Goal: Task Accomplishment & Management: Manage account settings

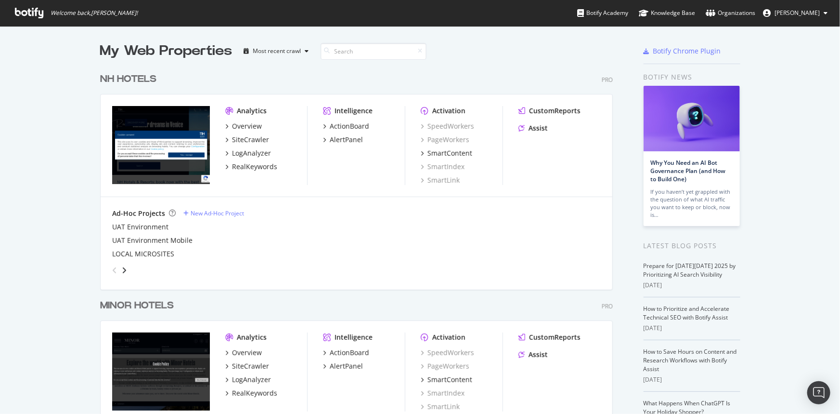
scroll to position [407, 827]
click at [238, 128] on div "Overview" at bounding box center [247, 126] width 30 height 10
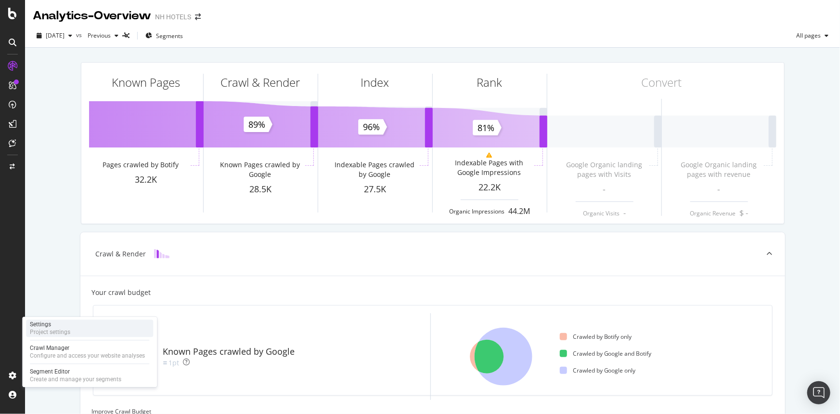
click at [50, 333] on div "Project settings" at bounding box center [50, 332] width 40 height 8
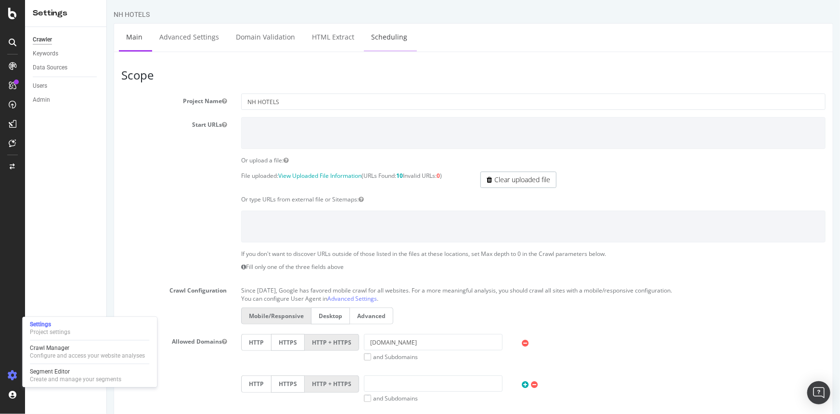
click at [380, 30] on link "Scheduling" at bounding box center [389, 37] width 51 height 26
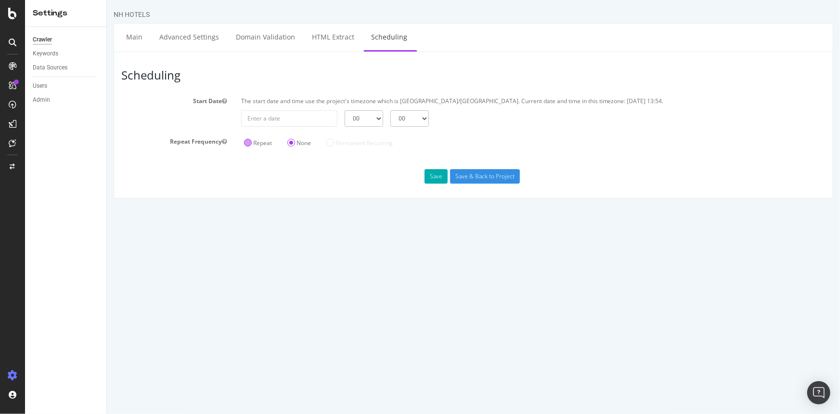
click at [260, 147] on div "Repeat" at bounding box center [258, 142] width 34 height 16
click at [251, 144] on label "Repeat" at bounding box center [258, 143] width 28 height 8
click at [106, 0] on input "Repeat" at bounding box center [106, 0] width 0 height 0
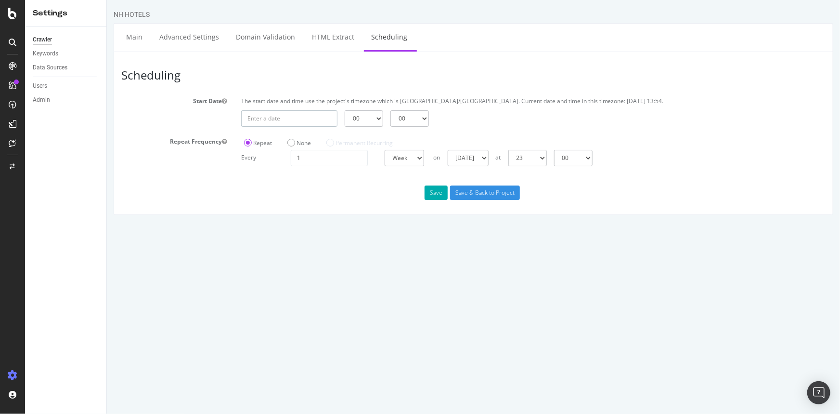
type input "2025-10-03"
click at [249, 117] on input "2025-10-03" at bounding box center [289, 118] width 96 height 16
click at [383, 224] on html "NH HOTELS Main Advanced Settings Domain Validation HTML Extract Scheduling Sche…" at bounding box center [472, 112] width 733 height 224
click at [399, 159] on select "Day Week Month" at bounding box center [403, 158] width 39 height 16
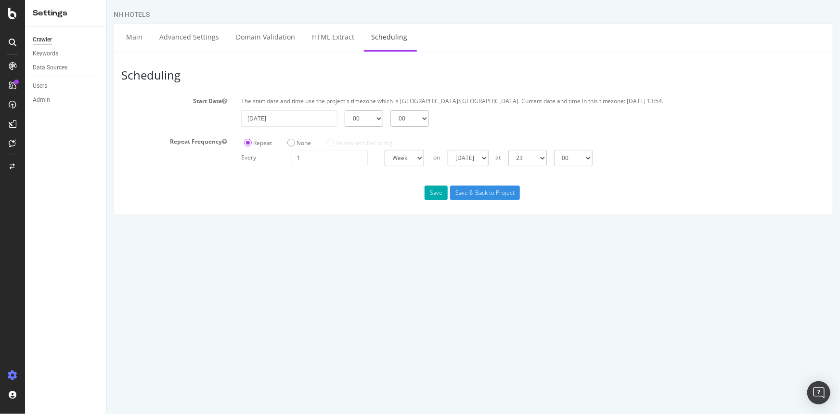
click at [459, 158] on select "Sunday Monday Tuesday Wednesday Thursday Friday Saturday" at bounding box center [467, 158] width 41 height 16
select select "4"
click at [447, 150] on select "Sunday Monday Tuesday Wednesday Thursday Friday Saturday" at bounding box center [467, 158] width 41 height 16
click at [542, 163] on select "00 01 02 03 04 05 06 07 08 09 10 11 12 13 14 15 16 17 18 19 20 21 22 23" at bounding box center [527, 158] width 39 height 16
select select "22"
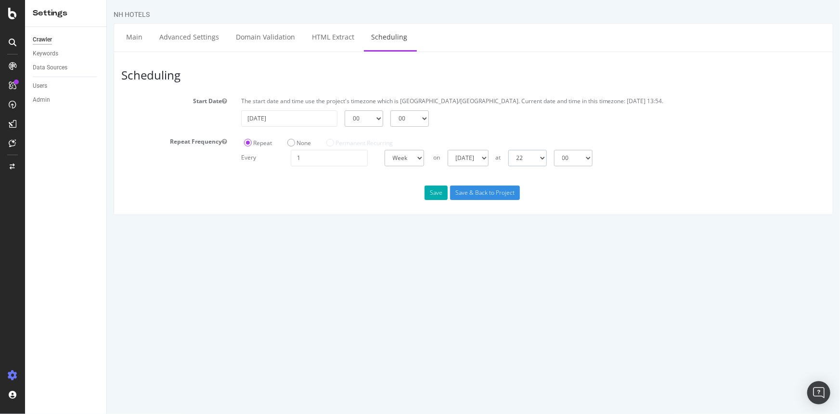
click at [508, 150] on select "00 01 02 03 04 05 06 07 08 09 10 11 12 13 14 15 16 17 18 19 20 21 22 23" at bounding box center [527, 158] width 39 height 16
click at [483, 224] on html "NH HOTELS Main Advanced Settings Domain Validation HTML Extract Scheduling Sche…" at bounding box center [472, 112] width 733 height 224
click at [339, 160] on input "1" at bounding box center [328, 158] width 77 height 16
type input "2"
click at [433, 195] on button "Save" at bounding box center [435, 192] width 23 height 14
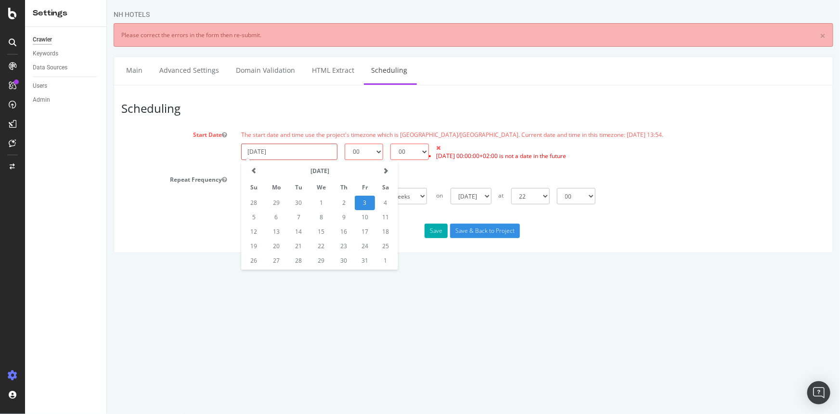
click at [284, 153] on input "2025-10-03" at bounding box center [289, 151] width 96 height 16
click at [359, 150] on select "00 01 02 03 04 05 06 07 08 09 10 11 12 13 14 15 16 17 18 19 20 21 22 23" at bounding box center [363, 151] width 39 height 16
click at [261, 144] on input "2025-10-03" at bounding box center [289, 151] width 96 height 16
click at [365, 197] on td "3" at bounding box center [364, 202] width 20 height 14
click at [352, 145] on select "00 01 02 03 04 05 06 07 08 09 10 11 12 13 14 15 16 17 18 19 20 21 22 23" at bounding box center [363, 151] width 39 height 16
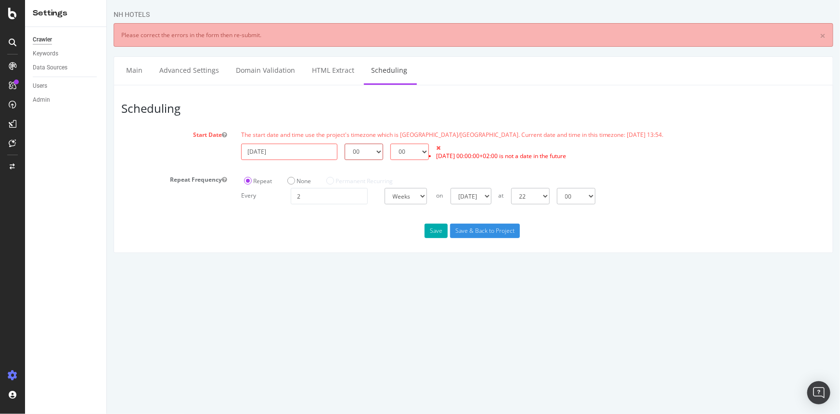
select select "22"
click at [344, 143] on select "00 01 02 03 04 05 06 07 08 09 10 11 12 13 14 15 16 17 18 19 20 21 22 23" at bounding box center [363, 151] width 39 height 16
click at [429, 262] on html "NH HOTELS × Please correct the errors in the form then re-submit. Main Advanced…" at bounding box center [472, 131] width 733 height 262
click at [471, 162] on div "2025-10-03 00 01 02 03 04 05 06 07 08 09 10 11 12 13 14 15 16 17 18 19 20 21 22…" at bounding box center [533, 153] width 594 height 21
click at [420, 145] on select "00 15 30 45" at bounding box center [409, 151] width 39 height 16
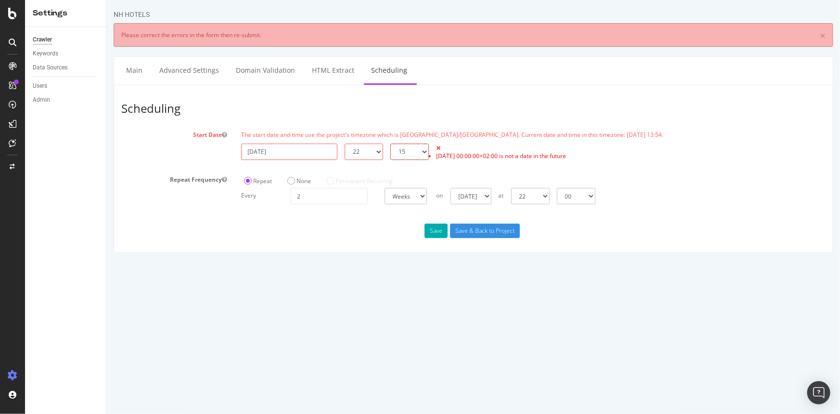
click at [390, 143] on select "00 15 30 45" at bounding box center [409, 151] width 39 height 16
click at [407, 148] on select "00 15 30 45" at bounding box center [409, 151] width 39 height 16
select select "0"
click at [390, 143] on select "00 15 30 45" at bounding box center [409, 151] width 39 height 16
click at [304, 154] on input "2025-10-03" at bounding box center [289, 151] width 96 height 16
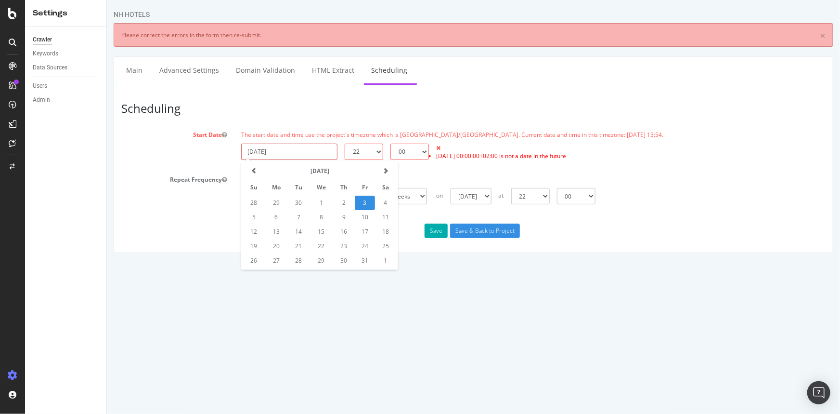
click at [367, 200] on td "3" at bounding box center [364, 202] width 20 height 14
click at [350, 192] on input "2" at bounding box center [328, 196] width 77 height 16
type input "1"
click at [369, 262] on html "NH HOTELS × Please correct the errors in the form then re-submit. Main Advanced…" at bounding box center [472, 131] width 733 height 262
click at [392, 149] on select "00 15 30 45" at bounding box center [409, 151] width 39 height 16
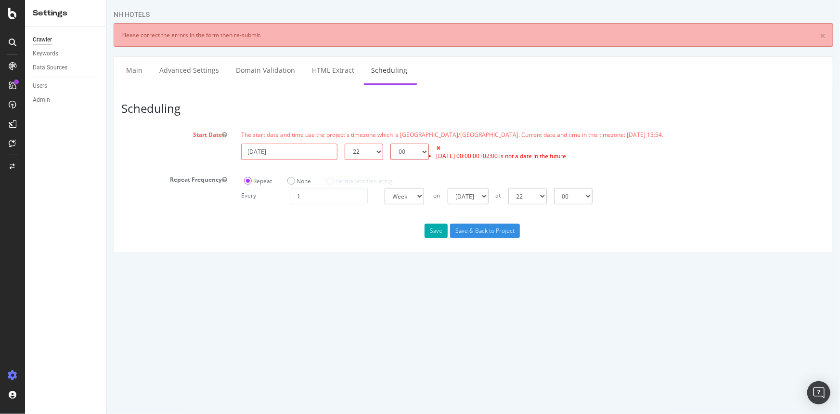
select select "15"
click at [390, 143] on select "00 15 30 45" at bounding box center [409, 151] width 39 height 16
click at [360, 155] on select "00 01 02 03 04 05 06 07 08 09 10 11 12 13 14 15 16 17 18 19 20 21 22 23" at bounding box center [363, 151] width 39 height 16
click at [344, 143] on select "00 01 02 03 04 05 06 07 08 09 10 11 12 13 14 15 16 17 18 19 20 21 22 23" at bounding box center [363, 151] width 39 height 16
click at [363, 184] on div "Permanent Recurring" at bounding box center [359, 180] width 72 height 16
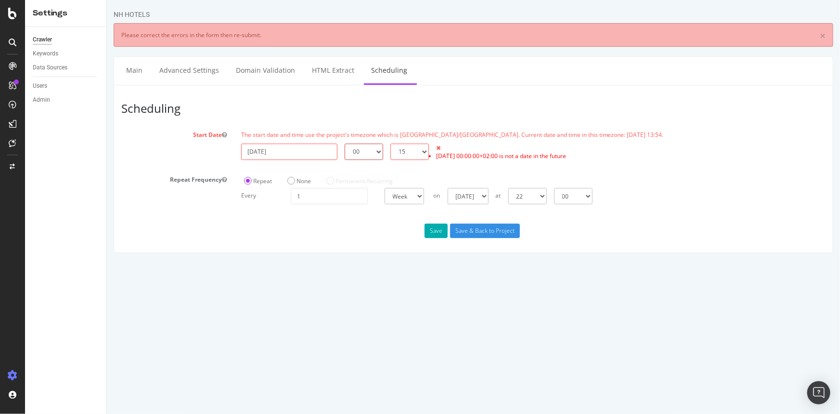
click at [377, 154] on select "00 01 02 03 04 05 06 07 08 09 10 11 12 13 14 15 16 17 18 19 20 21 22 23" at bounding box center [363, 151] width 39 height 16
click at [344, 143] on select "00 01 02 03 04 05 06 07 08 09 10 11 12 13 14 15 16 17 18 19 20 21 22 23" at bounding box center [363, 151] width 39 height 16
click at [354, 259] on html "NH HOTELS × Please correct the errors in the form then re-submit. Main Advanced…" at bounding box center [472, 131] width 733 height 262
click at [433, 232] on button "Save" at bounding box center [435, 230] width 23 height 14
click at [281, 156] on input "2025-10-03" at bounding box center [289, 151] width 96 height 16
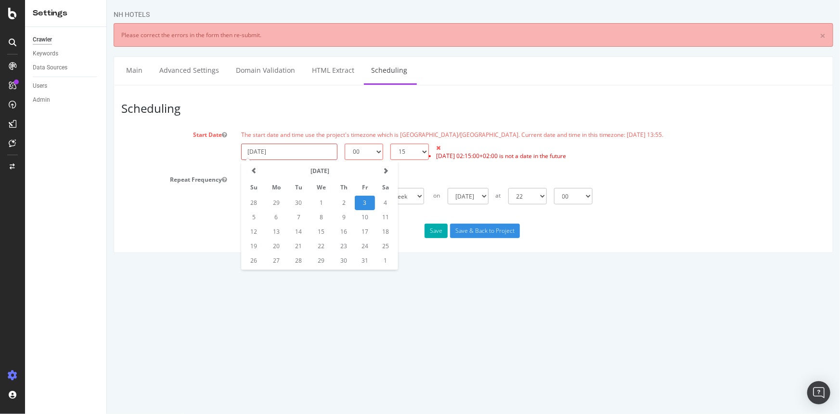
click at [368, 195] on td "3" at bounding box center [364, 202] width 20 height 14
click at [326, 150] on input "2025-10-03" at bounding box center [289, 151] width 96 height 16
click at [319, 149] on input "2025-10-03" at bounding box center [289, 151] width 96 height 16
click at [357, 152] on select "00 01 02 03 04 05 06 07 08 09 10 11 12 13 14 15 16 17 18 19 20 21 22 23" at bounding box center [363, 151] width 39 height 16
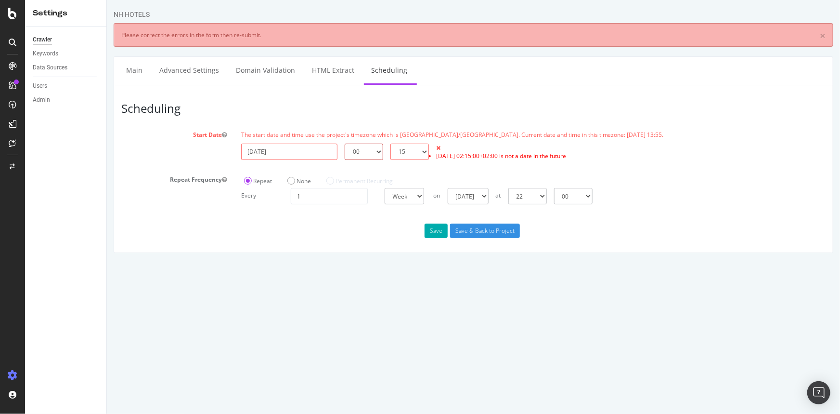
select select "1"
click at [344, 143] on select "00 01 02 03 04 05 06 07 08 09 10 11 12 13 14 15 16 17 18 19 20 21 22 23" at bounding box center [363, 151] width 39 height 16
click at [403, 152] on select "00 15 30 45" at bounding box center [409, 151] width 39 height 16
select select "30"
click at [390, 143] on select "00 15 30 45" at bounding box center [409, 151] width 39 height 16
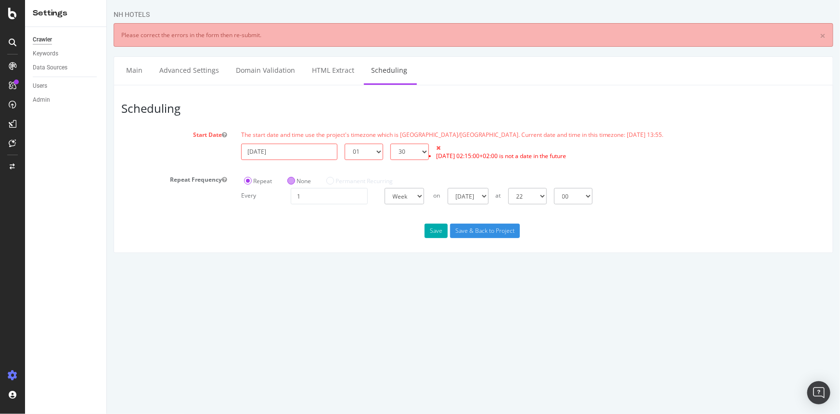
click at [291, 174] on div "None" at bounding box center [298, 180] width 29 height 16
click at [291, 181] on label "None" at bounding box center [299, 181] width 24 height 8
click at [106, 0] on input "None" at bounding box center [106, 0] width 0 height 0
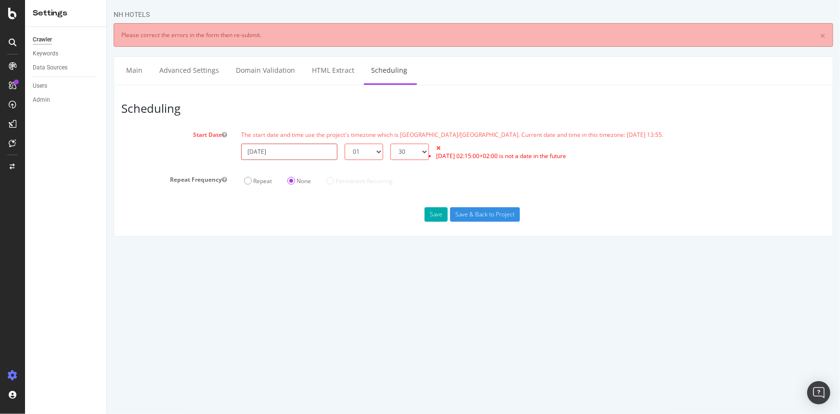
click at [304, 147] on input "2025-10-03" at bounding box center [289, 151] width 96 height 16
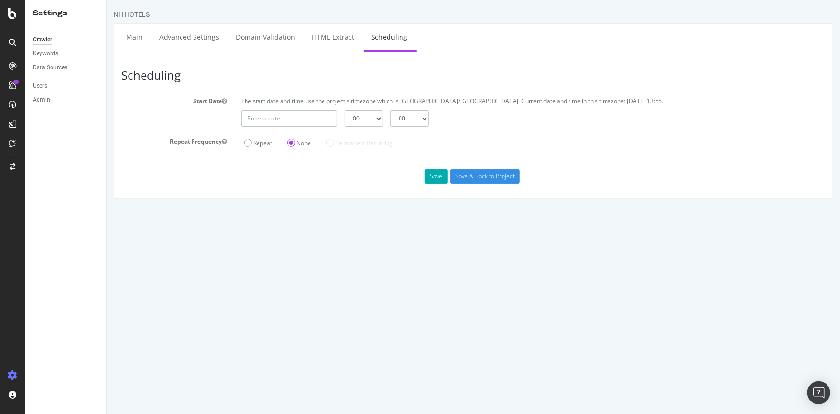
type input "[DATE]"
click at [283, 121] on input "[DATE]" at bounding box center [289, 118] width 96 height 16
click at [193, 199] on html "NH HOTELS Main Advanced Settings Domain Validation HTML Extract Scheduling Sche…" at bounding box center [472, 104] width 733 height 208
click at [395, 208] on html "NH HOTELS Main Advanced Settings Domain Validation HTML Extract Scheduling Sche…" at bounding box center [472, 104] width 733 height 208
click at [348, 170] on div "Save Save & Back to Project" at bounding box center [473, 176] width 719 height 14
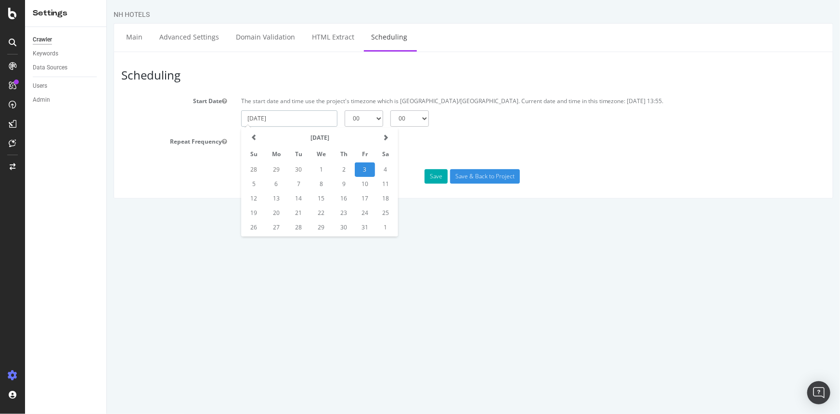
click at [294, 115] on input "2025-10-03" at bounding box center [289, 118] width 96 height 16
click at [376, 111] on select "00 01 02 03 04 05 06 07 08 09 10 11 12 13 14 15 16 17 18 19 20 21 22 23" at bounding box center [363, 118] width 39 height 16
select select "22"
click at [344, 110] on select "00 01 02 03 04 05 06 07 08 09 10 11 12 13 14 15 16 17 18 19 20 21 22 23" at bounding box center [363, 118] width 39 height 16
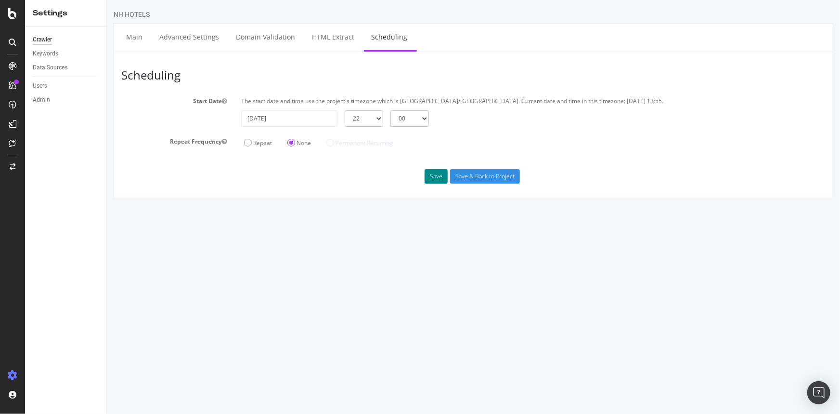
click at [436, 178] on button "Save" at bounding box center [435, 176] width 23 height 14
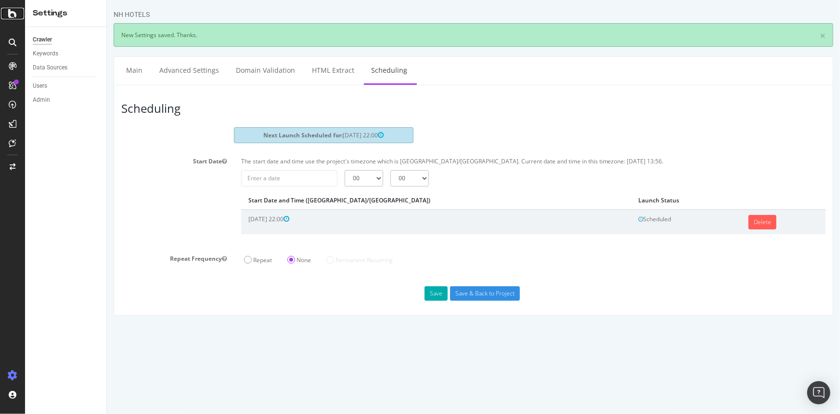
click at [8, 13] on icon at bounding box center [12, 14] width 9 height 12
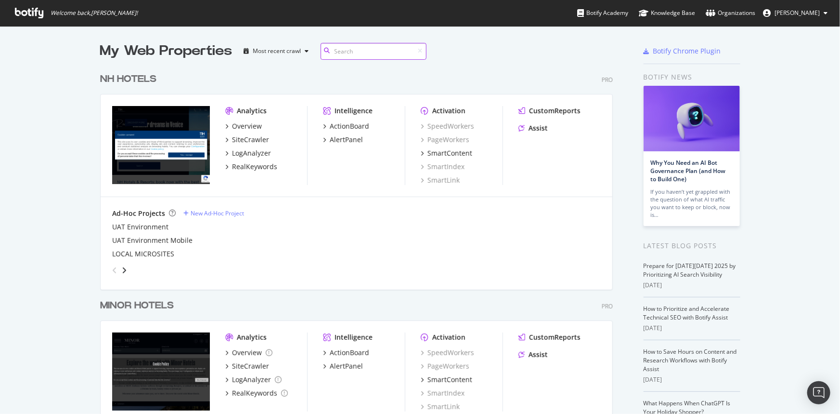
scroll to position [63, 0]
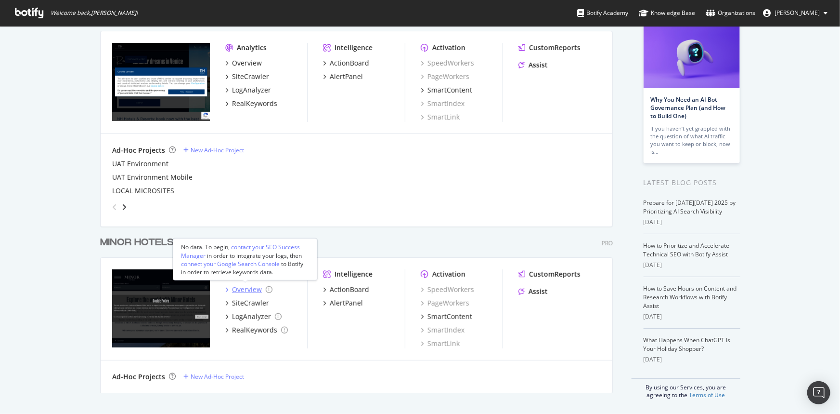
click at [241, 287] on div "Overview" at bounding box center [247, 290] width 30 height 10
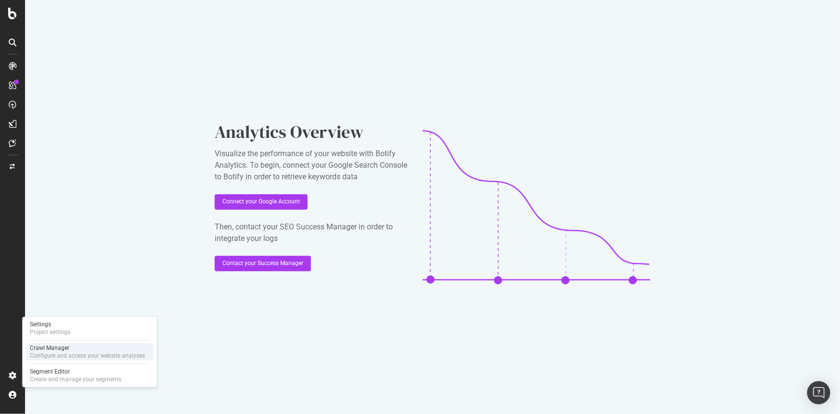
click at [60, 350] on div "Crawl Manager" at bounding box center [87, 348] width 115 height 8
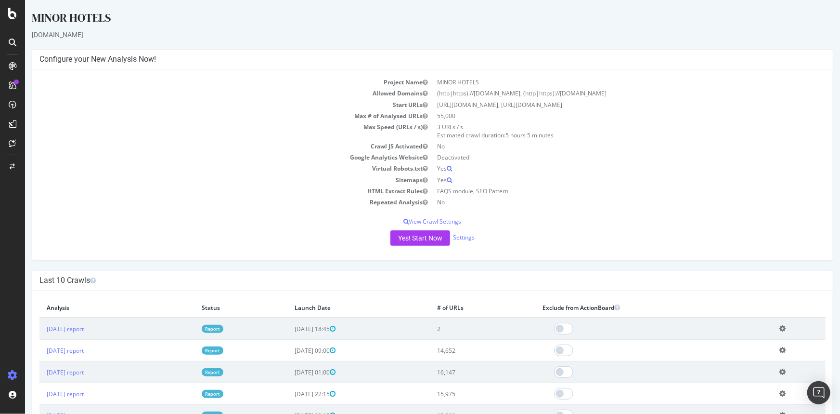
click at [451, 227] on div "Project Name MINOR HOTELS Allowed Domains (http|https)://www.minorhotels.com, (…" at bounding box center [432, 164] width 801 height 191
click at [458, 234] on link "Settings" at bounding box center [464, 237] width 22 height 8
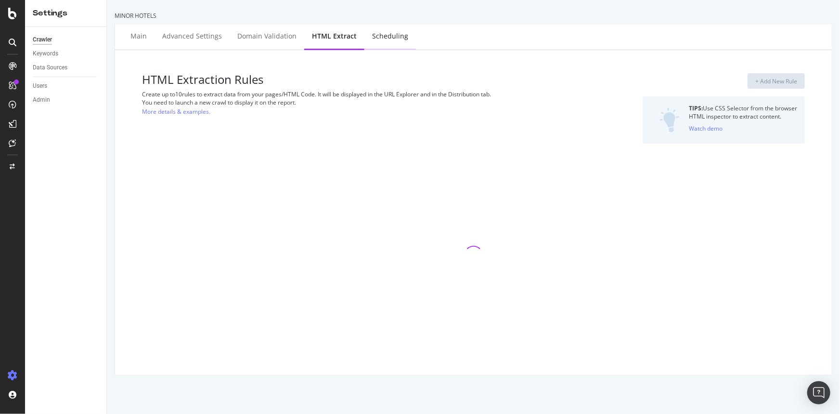
select select "list"
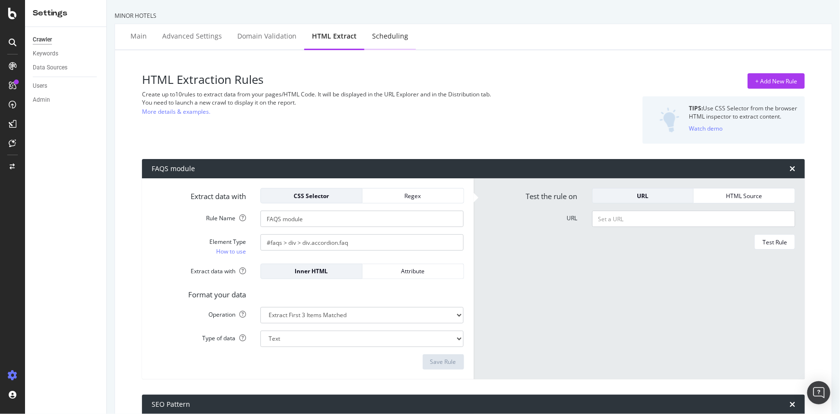
click at [393, 30] on div "Scheduling" at bounding box center [391, 37] width 52 height 26
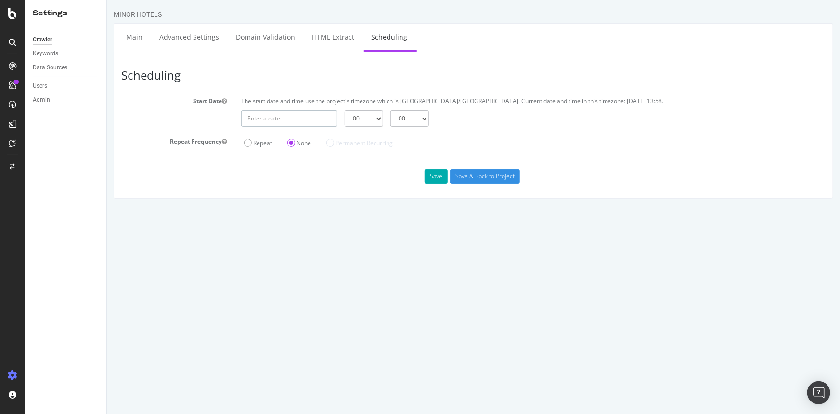
type input "2025-10-03"
click at [317, 125] on input "2025-10-03" at bounding box center [289, 118] width 96 height 16
click at [363, 166] on td "3" at bounding box center [364, 169] width 20 height 14
click at [351, 120] on select "00 01 02 03 04 05 06 07 08 09 10 11 12 13 14 15 16 17 18 19 20 21 22 23" at bounding box center [363, 118] width 39 height 16
select select "14"
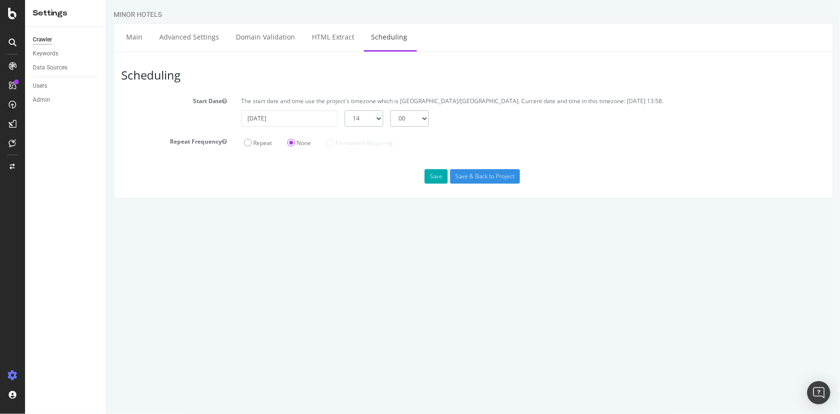
click at [344, 110] on select "00 01 02 03 04 05 06 07 08 09 10 11 12 13 14 15 16 17 18 19 20 21 22 23" at bounding box center [363, 118] width 39 height 16
drag, startPoint x: 380, startPoint y: 221, endPoint x: 376, endPoint y: 213, distance: 9.5
click at [380, 208] on html "MINOR HOTELS Main Advanced Settings Domain Validation HTML Extract Scheduling S…" at bounding box center [472, 104] width 733 height 208
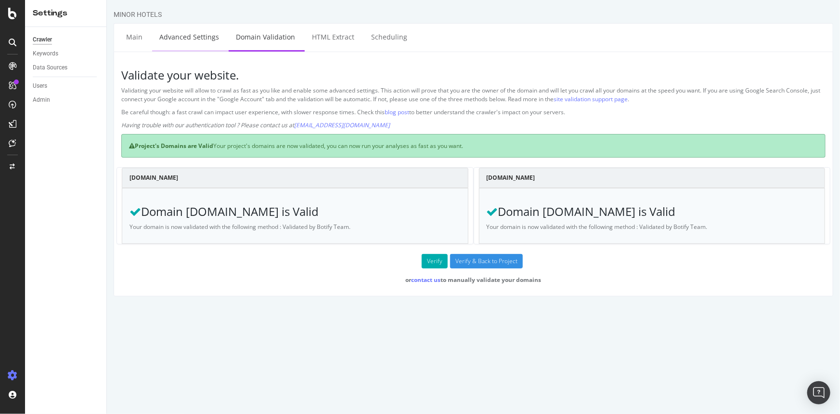
click at [193, 38] on link "Advanced Settings" at bounding box center [189, 37] width 74 height 26
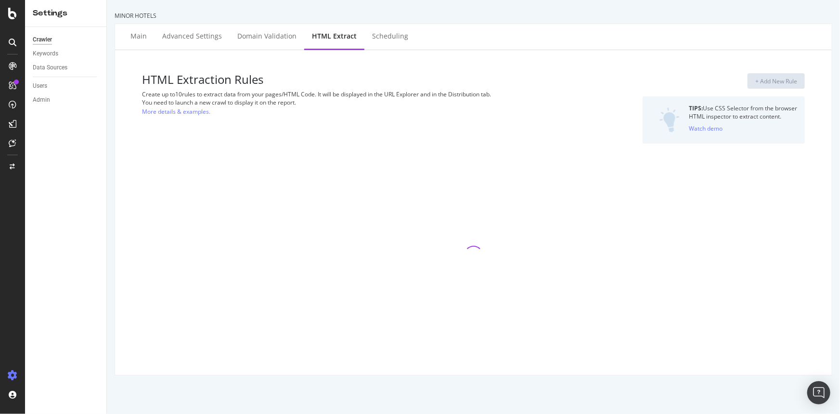
select select "list"
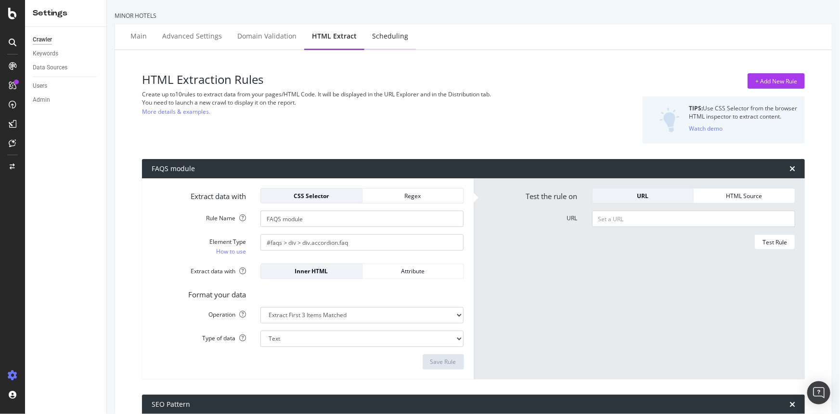
click at [391, 40] on div "Scheduling" at bounding box center [390, 36] width 36 height 10
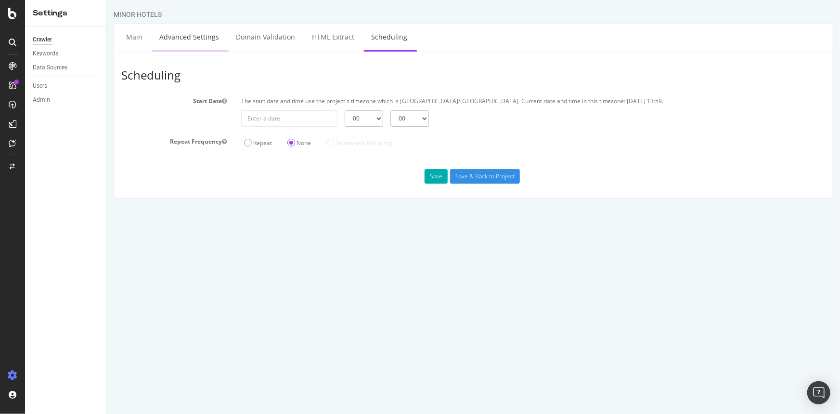
click at [170, 36] on link "Advanced Settings" at bounding box center [189, 37] width 74 height 26
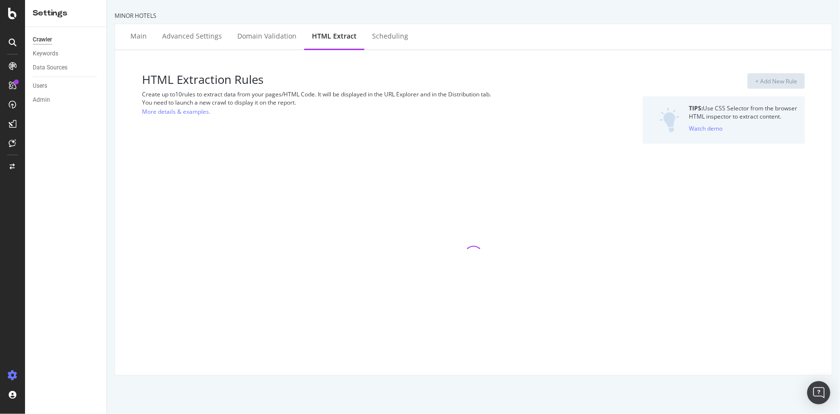
select select "list"
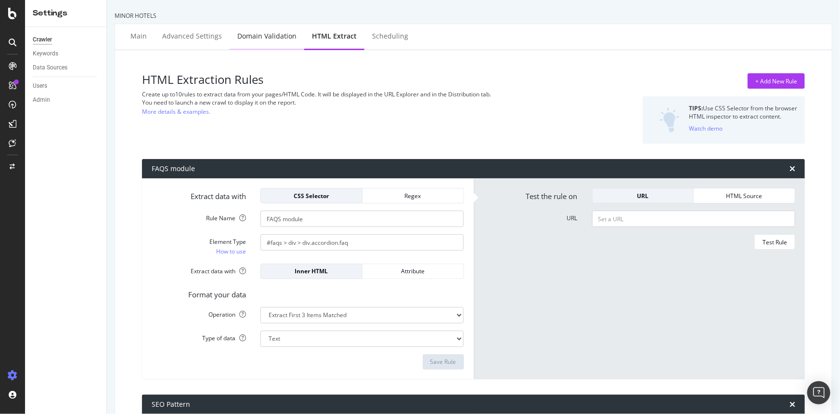
click at [255, 41] on div "Domain Validation" at bounding box center [267, 37] width 75 height 26
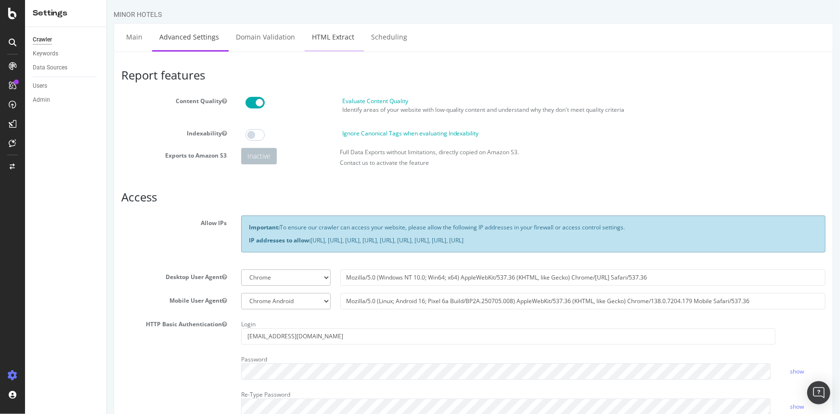
click at [304, 35] on link "HTML Extract" at bounding box center [332, 37] width 57 height 26
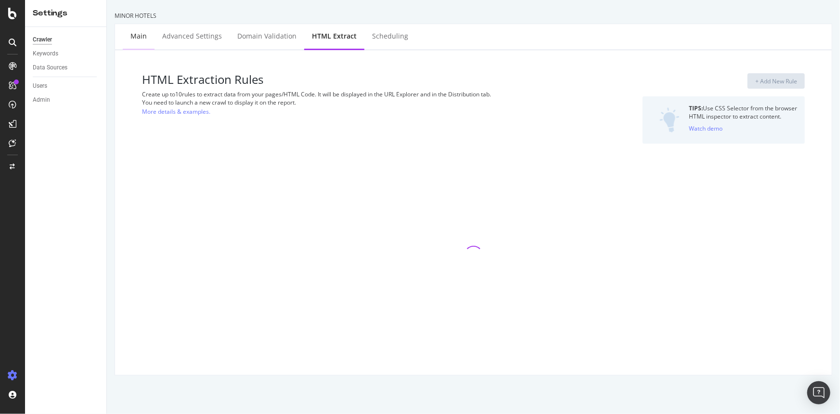
select select "list"
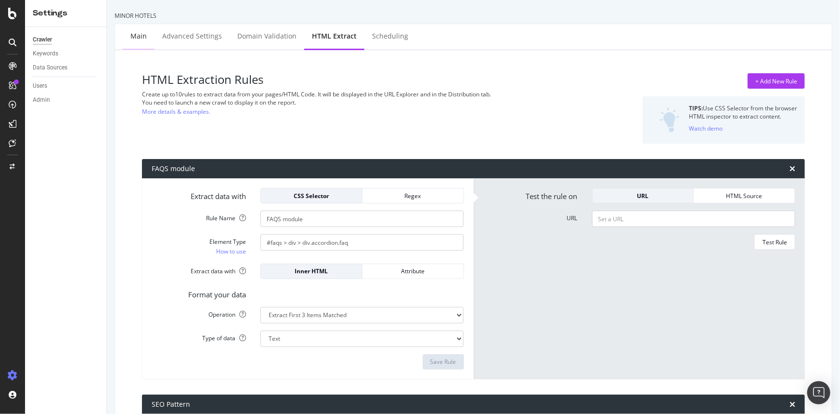
click at [144, 34] on div "Main" at bounding box center [138, 36] width 16 height 10
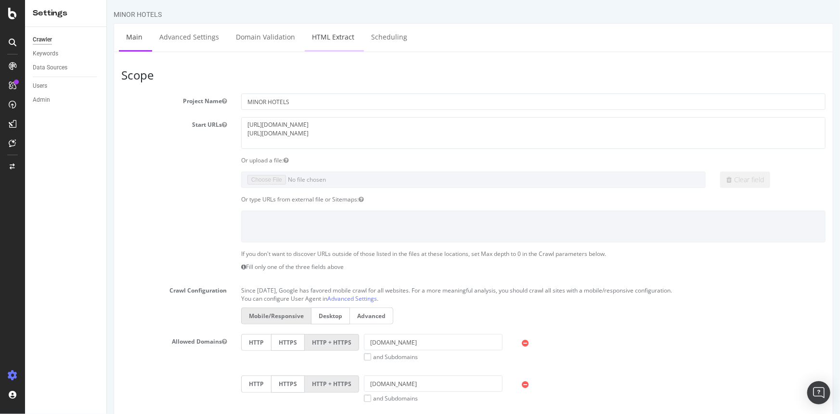
click at [311, 36] on link "HTML Extract" at bounding box center [332, 37] width 57 height 26
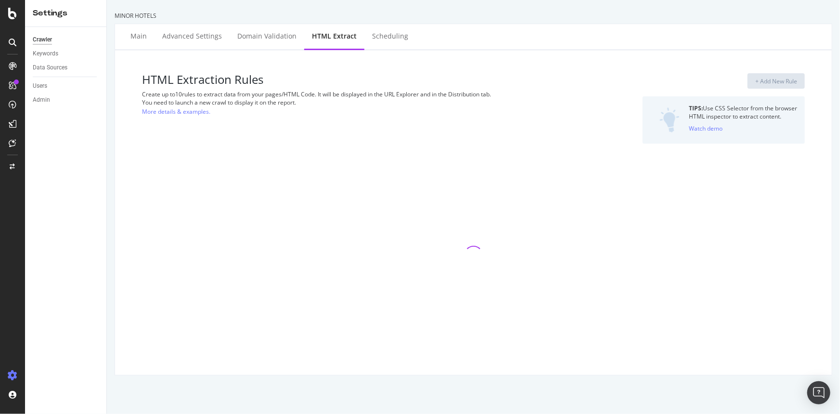
select select "list"
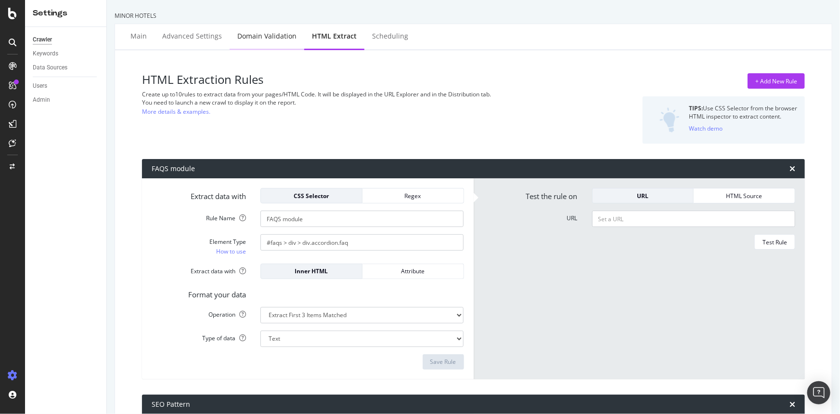
click at [240, 32] on div "Domain Validation" at bounding box center [266, 36] width 59 height 10
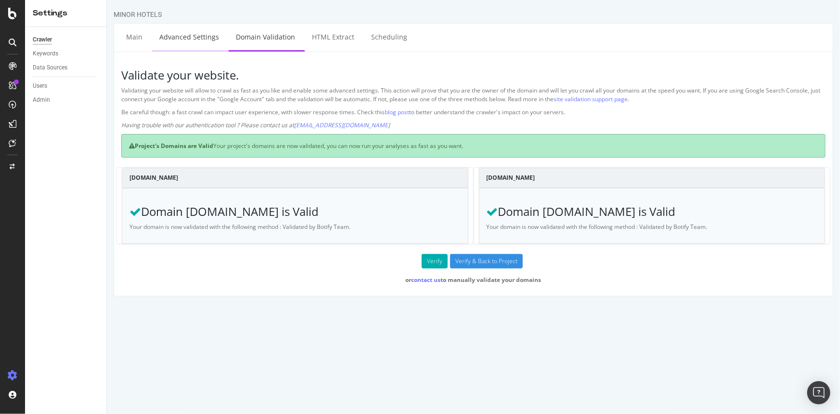
click at [202, 29] on link "Advanced Settings" at bounding box center [189, 37] width 74 height 26
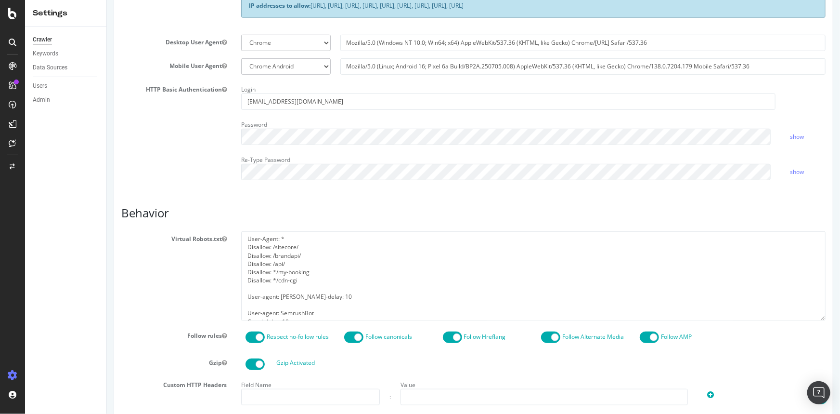
scroll to position [34, 0]
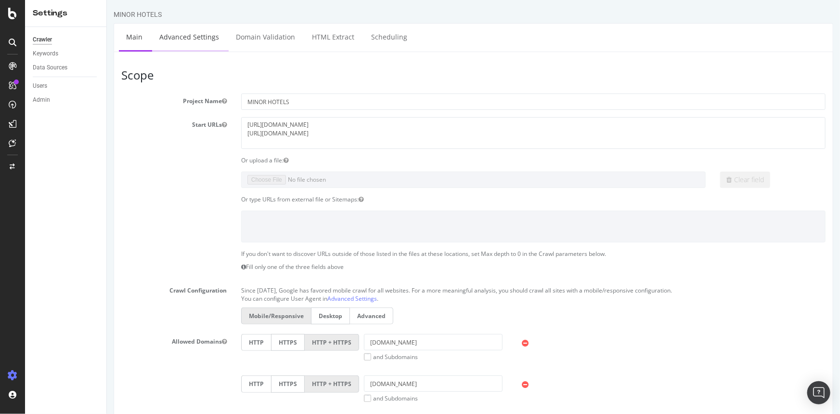
click at [223, 36] on li "Advanced Settings" at bounding box center [190, 38] width 77 height 28
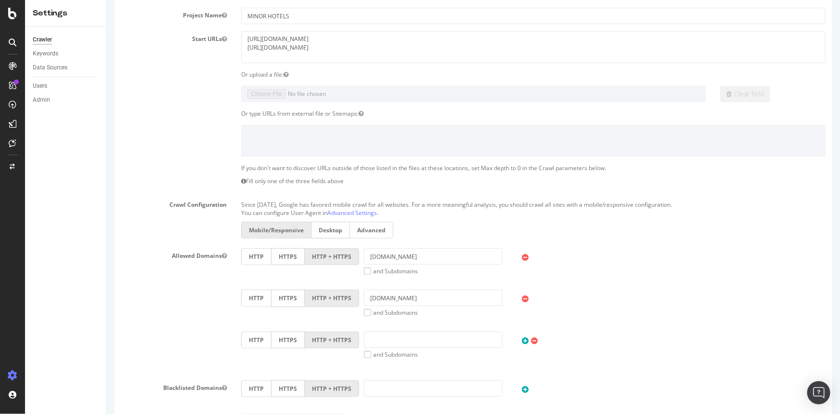
scroll to position [1, 0]
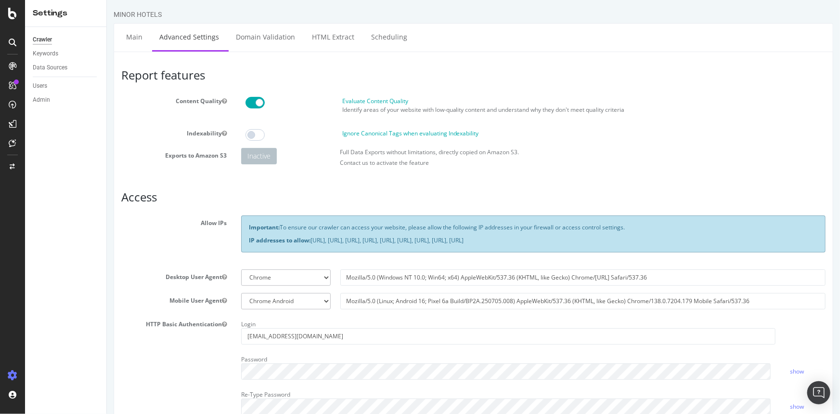
click at [531, 228] on p "Important: To ensure our crawler can access your website, please allow the foll…" at bounding box center [532, 227] width 569 height 8
click at [502, 238] on p "IP addresses to allow: 31.41.37.0/24, 44.206.2.192/26, 15.235.106.96/27, 52.6.2…" at bounding box center [532, 240] width 569 height 8
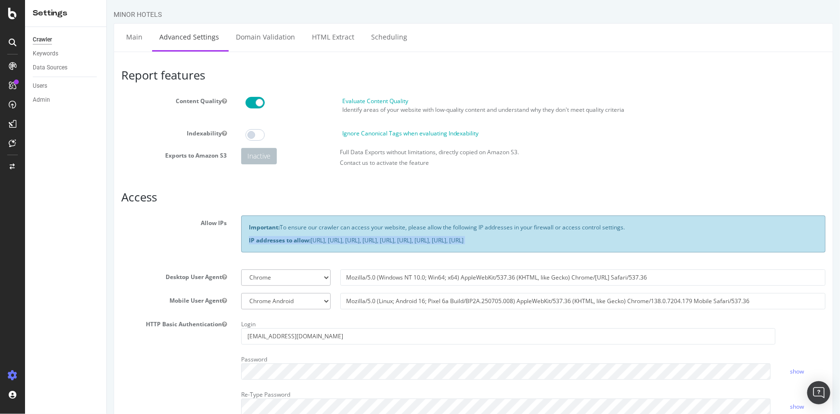
click at [502, 238] on p "IP addresses to allow: 31.41.37.0/24, 44.206.2.192/26, 15.235.106.96/27, 52.6.2…" at bounding box center [532, 240] width 569 height 8
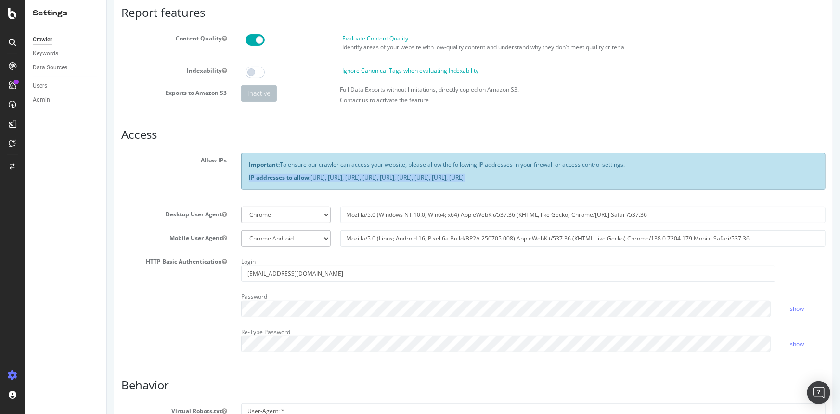
scroll to position [34, 0]
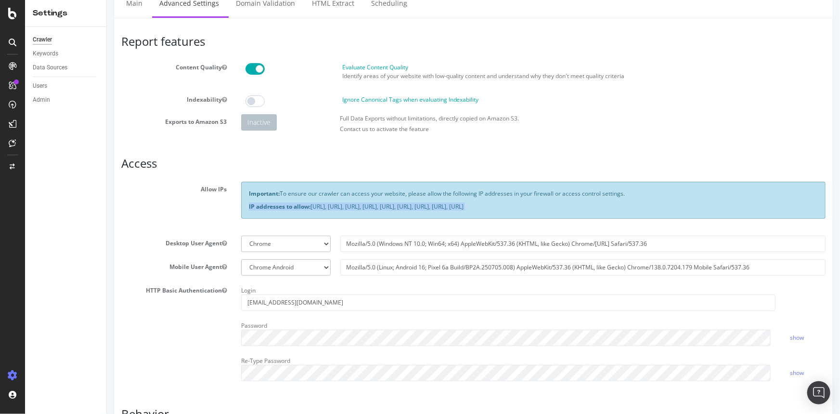
click at [312, 248] on select "Botify Googlebot Chrome Firefox Edge Custom" at bounding box center [286, 243] width 90 height 16
select select
click at [241, 235] on select "Botify Googlebot Chrome Firefox Edge Custom" at bounding box center [286, 243] width 90 height 16
click at [398, 247] on input "text" at bounding box center [582, 243] width 485 height 16
drag, startPoint x: 394, startPoint y: 244, endPoint x: 252, endPoint y: 226, distance: 143.2
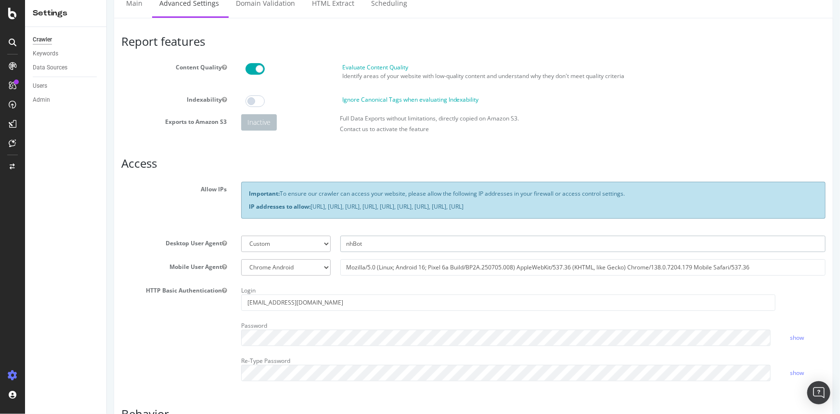
click at [252, 226] on section "Allow IPs Important: To ensure our crawler can access your website, please allo…" at bounding box center [473, 285] width 704 height 206
type input "nhBot"
click at [303, 265] on select "Botify Googlebot Safari iPhone Safari iPad Chrome Android Custom" at bounding box center [286, 267] width 90 height 16
select select
click at [241, 259] on select "Botify Googlebot Safari iPhone Safari iPad Chrome Android Custom" at bounding box center [286, 267] width 90 height 16
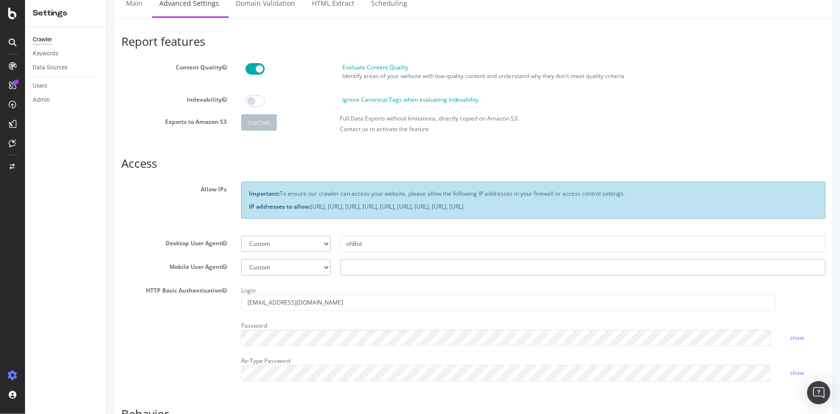
click at [384, 261] on input "text" at bounding box center [582, 267] width 485 height 16
paste input "nhBot"
type input "nhBot"
click at [143, 232] on section "Allow IPs Important: To ensure our crawler can access your website, please allo…" at bounding box center [473, 285] width 704 height 206
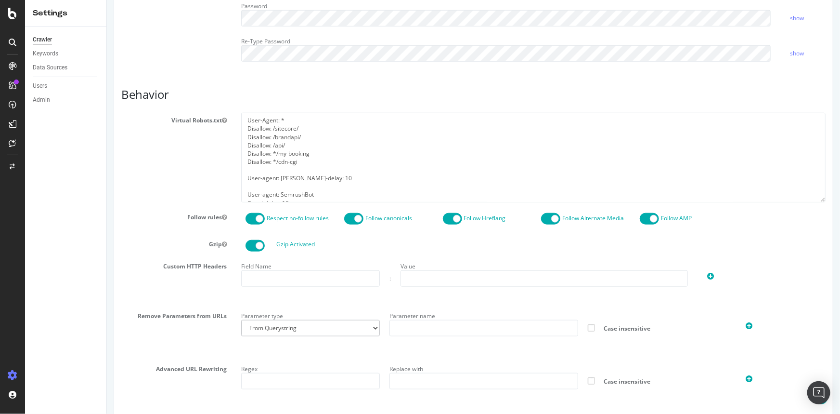
scroll to position [428, 0]
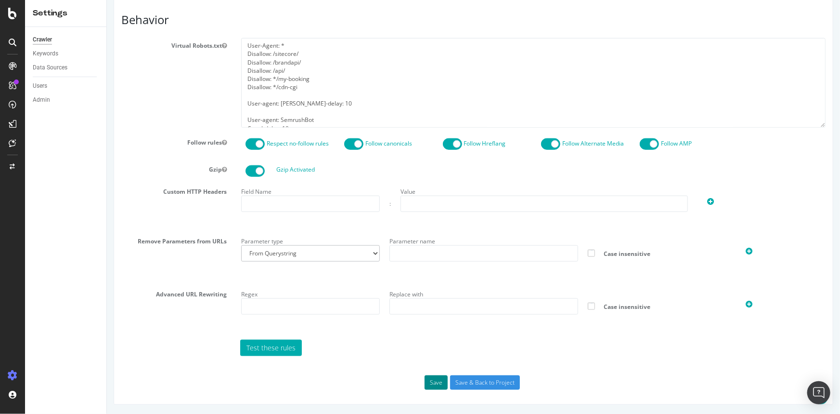
click at [430, 379] on button "Save" at bounding box center [435, 382] width 23 height 14
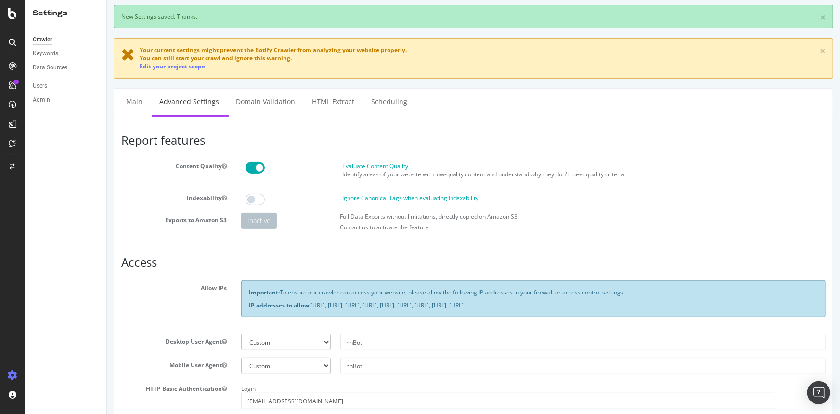
scroll to position [0, 0]
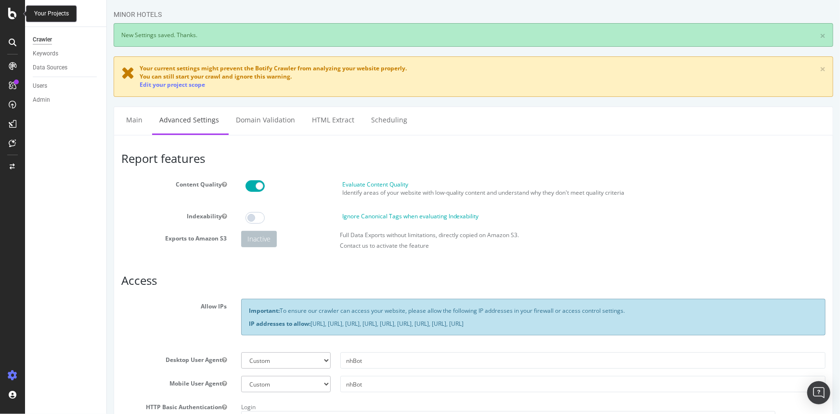
click at [21, 17] on div at bounding box center [12, 14] width 23 height 12
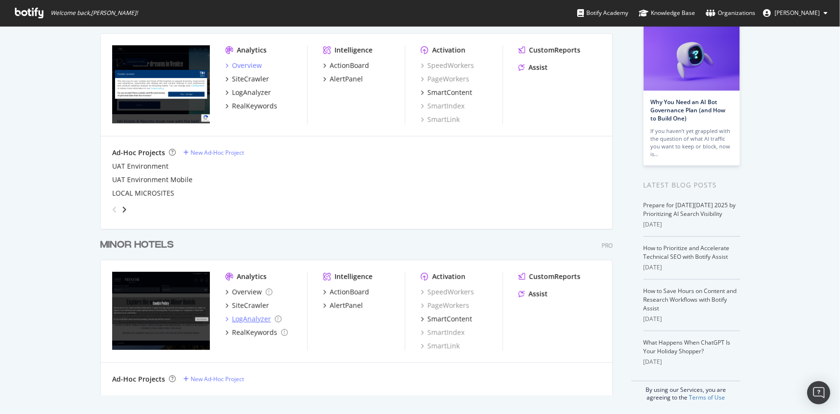
scroll to position [63, 0]
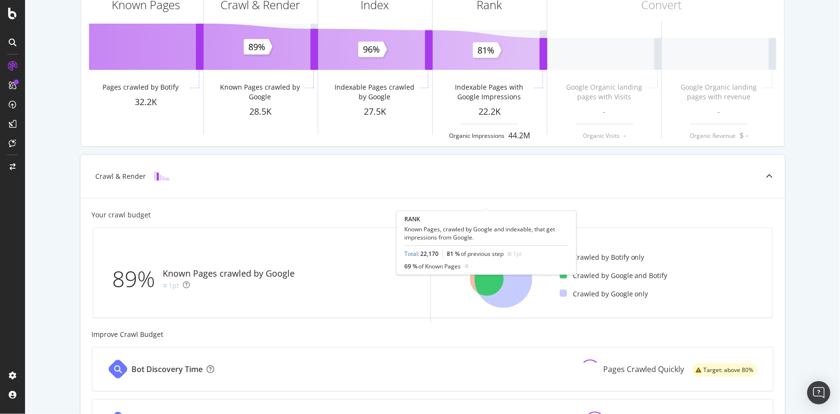
scroll to position [87, 0]
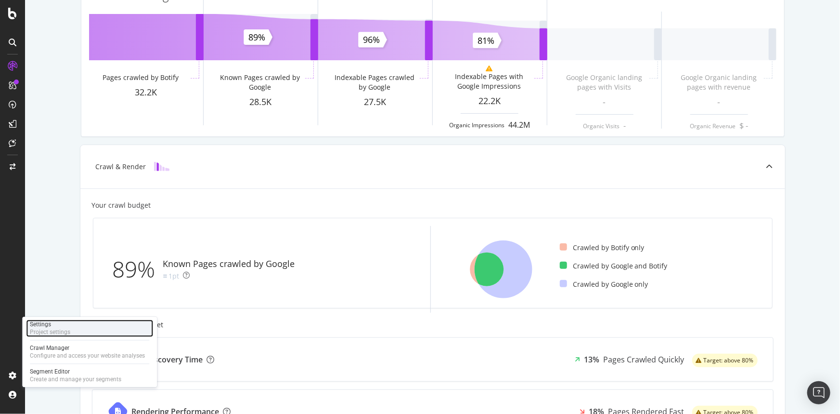
click at [47, 321] on div "Settings" at bounding box center [50, 325] width 40 height 8
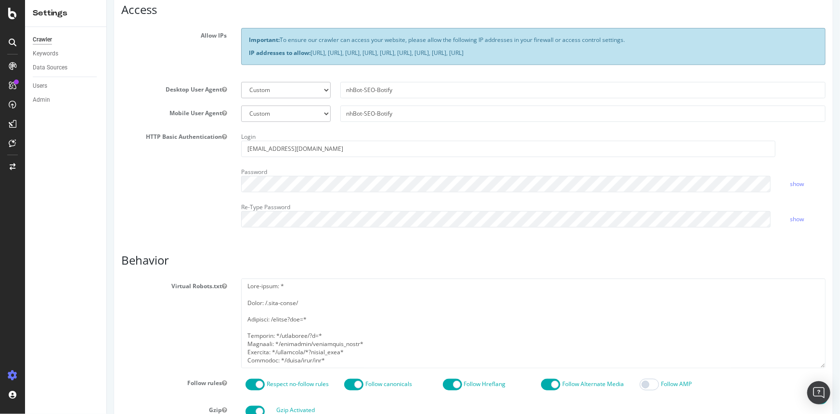
scroll to position [306, 0]
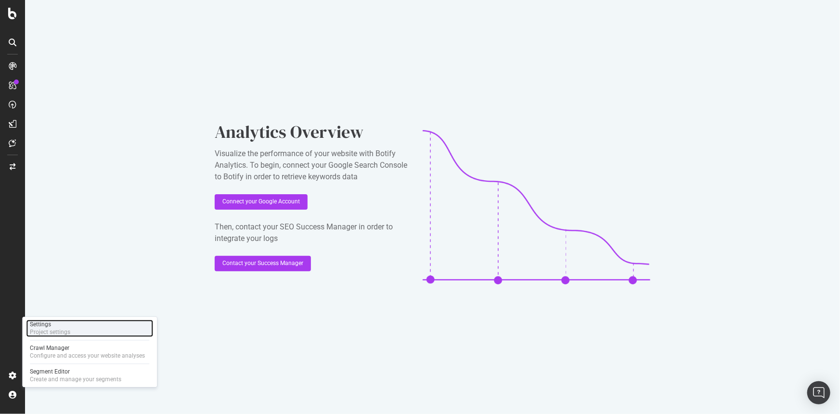
click at [73, 326] on div "Settings Project settings" at bounding box center [89, 328] width 127 height 17
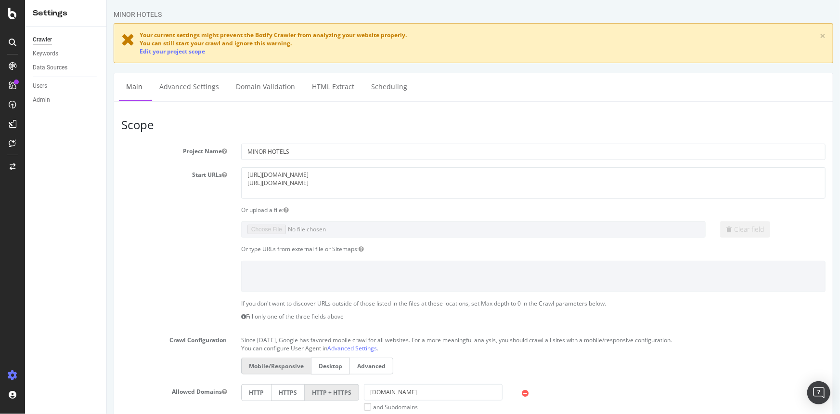
click at [370, 43] on div "Your current settings might prevent the Botify Crawler from analyzing your webs…" at bounding box center [272, 43] width 267 height 25
click at [361, 35] on span "Your current settings might prevent the Botify Crawler from analyzing your webs…" at bounding box center [272, 35] width 267 height 8
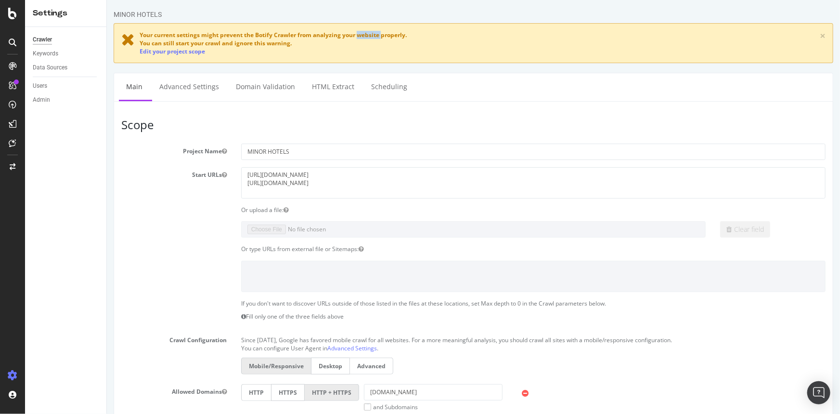
click at [361, 35] on span "Your current settings might prevent the Botify Crawler from analyzing your webs…" at bounding box center [272, 35] width 267 height 8
click at [354, 39] on div at bounding box center [354, 39] width 0 height 0
click at [393, 46] on div "Your current settings might prevent the Botify Crawler from analyzing your webs…" at bounding box center [272, 43] width 267 height 25
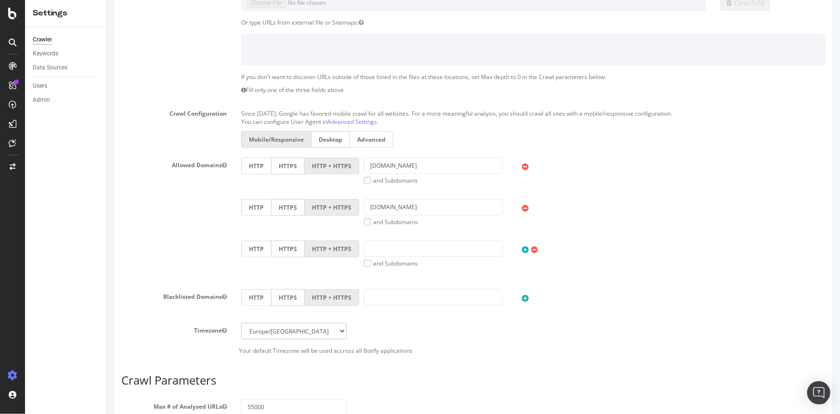
scroll to position [8, 0]
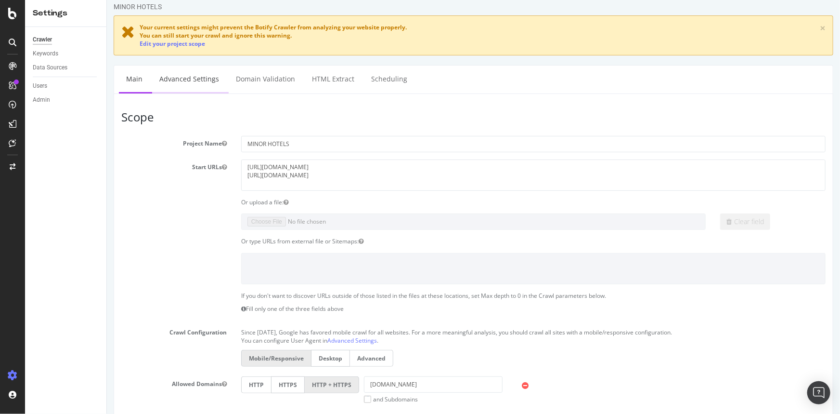
click at [206, 84] on link "Advanced Settings" at bounding box center [189, 78] width 74 height 26
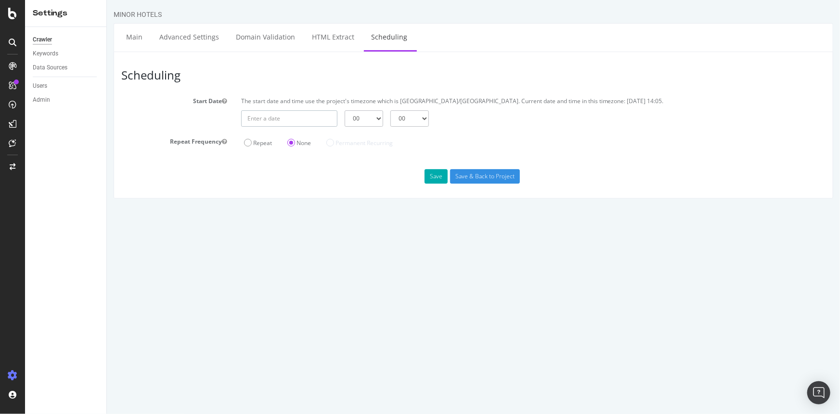
type input "2025-10-03"
click at [330, 125] on input "2025-10-03" at bounding box center [289, 118] width 96 height 16
click at [368, 167] on td "3" at bounding box center [364, 169] width 20 height 14
click at [340, 116] on div "2025-10-03 00 01 02 03 04 05 06 07 08 09 10 11 12 13 14 15 16 17 18 19 20 21 22…" at bounding box center [533, 118] width 594 height 16
click at [347, 117] on select "00 01 02 03 04 05 06 07 08 09 10 11 12 13 14 15 16 17 18 19 20 21 22 23" at bounding box center [363, 118] width 39 height 16
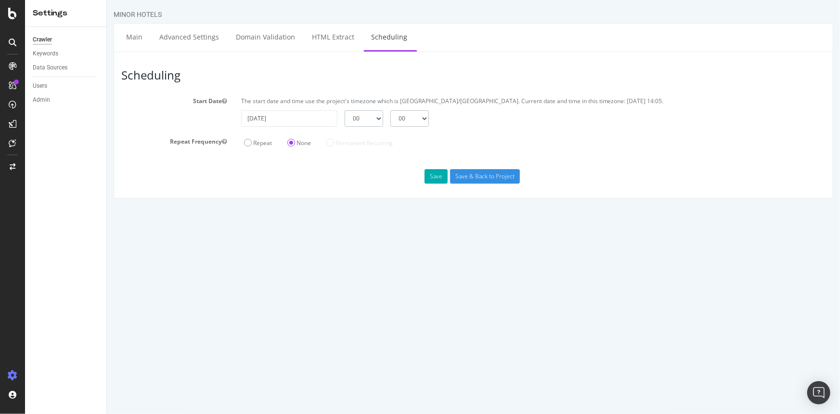
select select "14"
click at [344, 110] on select "00 01 02 03 04 05 06 07 08 09 10 11 12 13 14 15 16 17 18 19 20 21 22 23" at bounding box center [363, 118] width 39 height 16
click at [400, 115] on select "00 15 30 45" at bounding box center [409, 118] width 39 height 16
select select "15"
click at [390, 110] on select "00 15 30 45" at bounding box center [409, 118] width 39 height 16
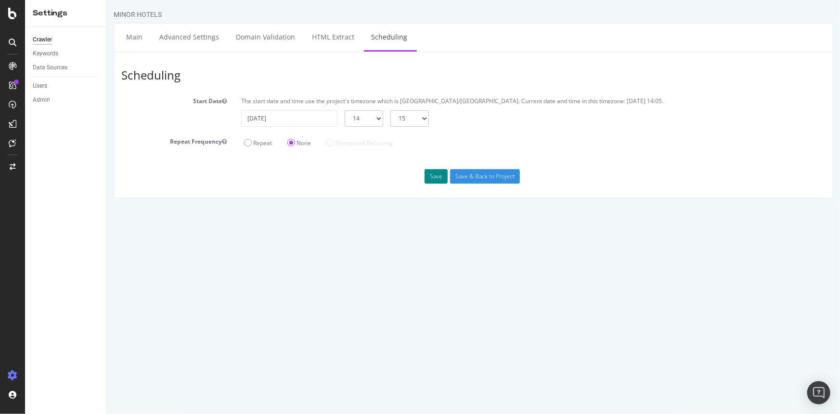
click at [436, 178] on button "Save" at bounding box center [435, 176] width 23 height 14
